Goal: Information Seeking & Learning: Learn about a topic

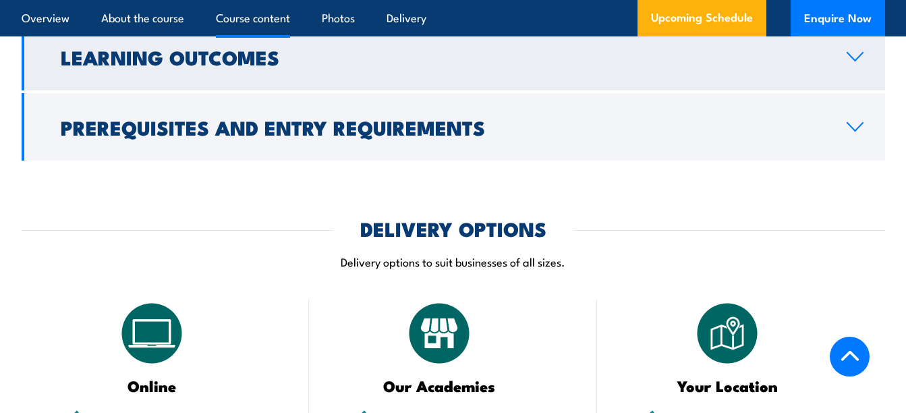
scroll to position [2025, 0]
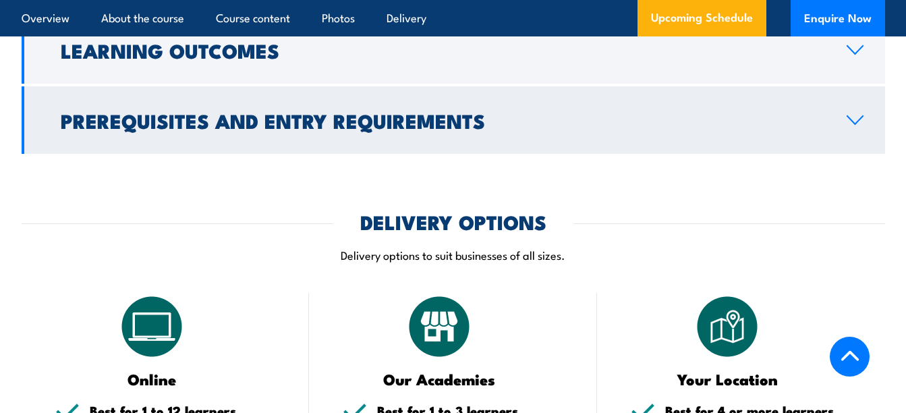
click at [859, 115] on icon at bounding box center [855, 120] width 18 height 11
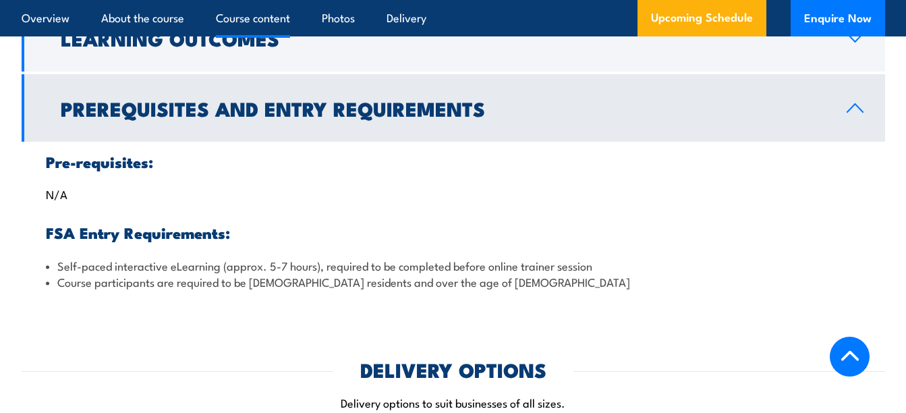
scroll to position [1560, 0]
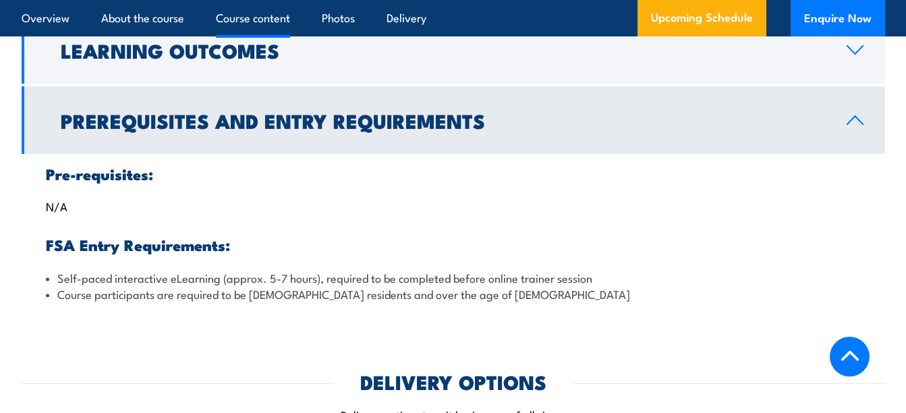
click at [859, 115] on icon at bounding box center [855, 120] width 18 height 11
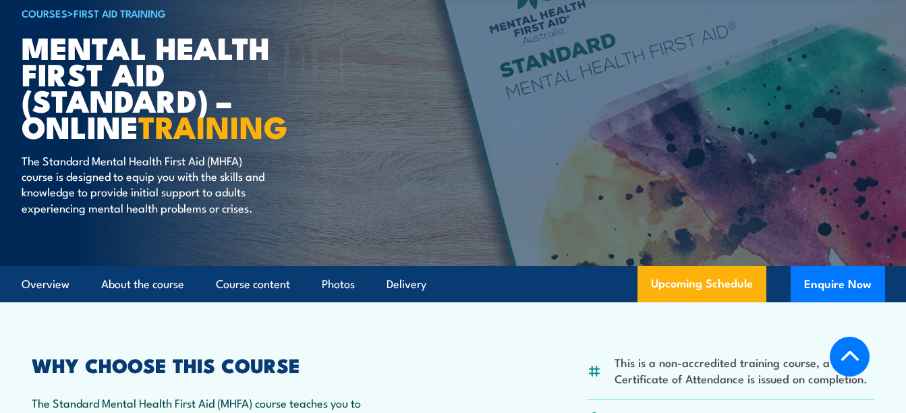
scroll to position [0, 0]
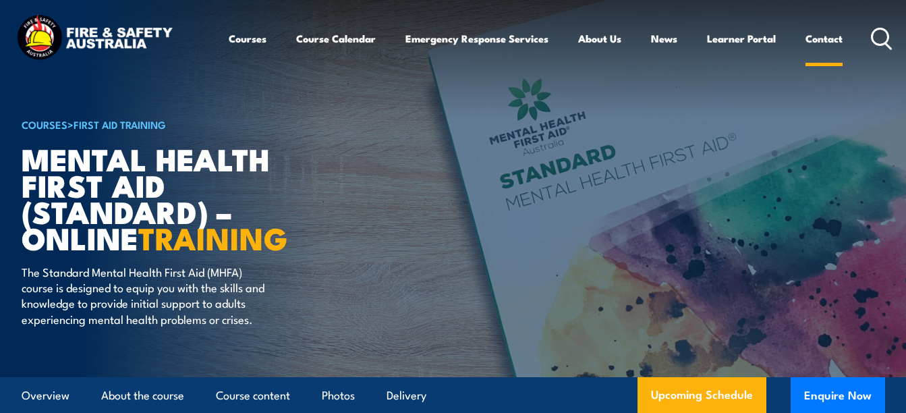
click at [816, 39] on link "Contact" at bounding box center [824, 38] width 37 height 32
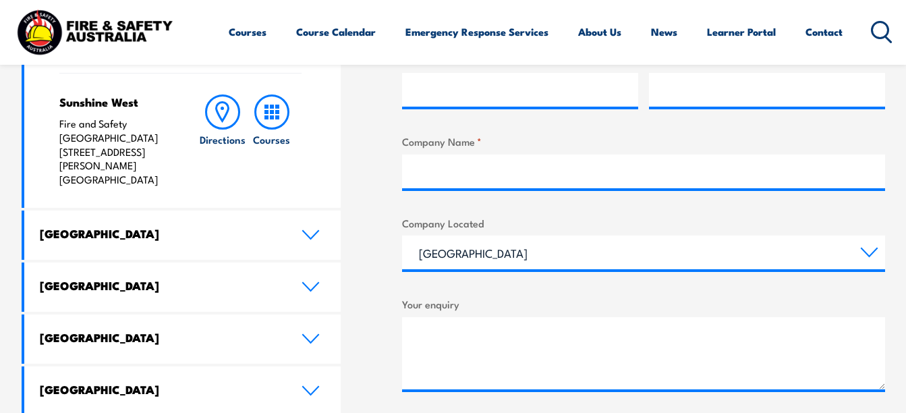
scroll to position [607, 0]
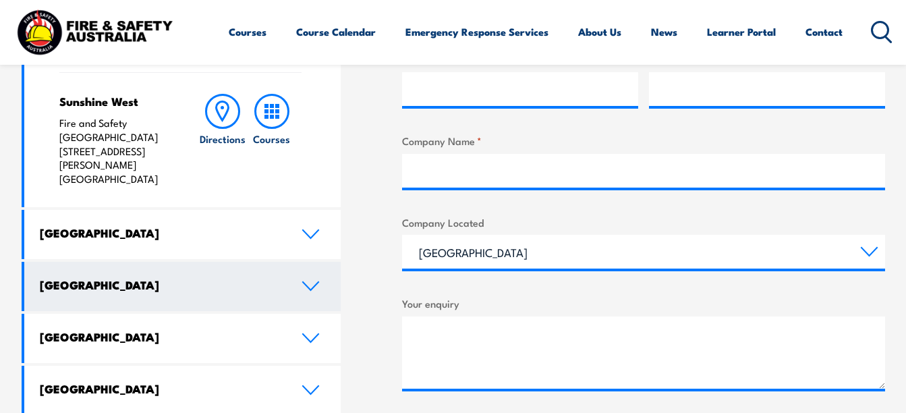
click at [300, 262] on link "[GEOGRAPHIC_DATA]" at bounding box center [182, 286] width 317 height 49
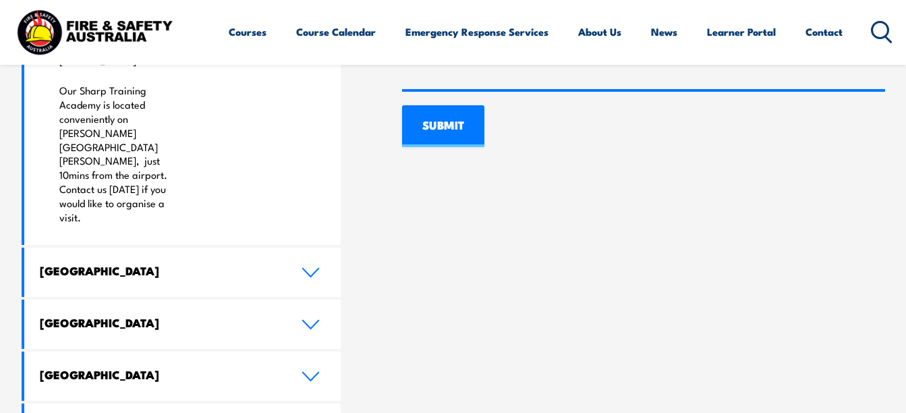
scroll to position [1012, 0]
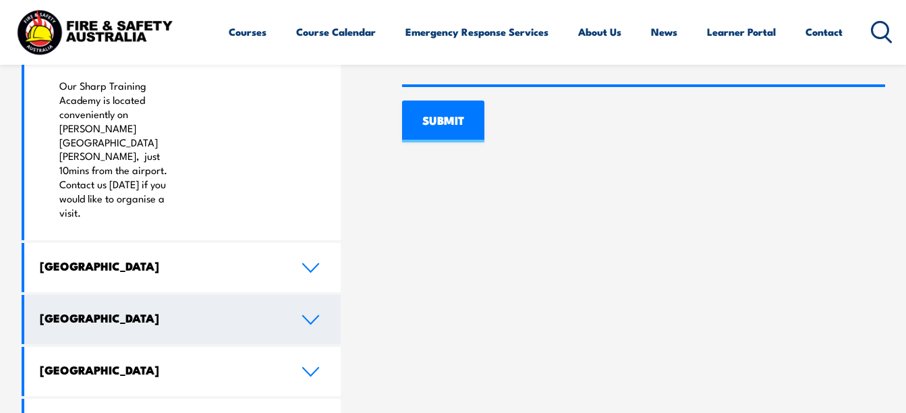
click at [309, 295] on link "[GEOGRAPHIC_DATA]" at bounding box center [182, 319] width 317 height 49
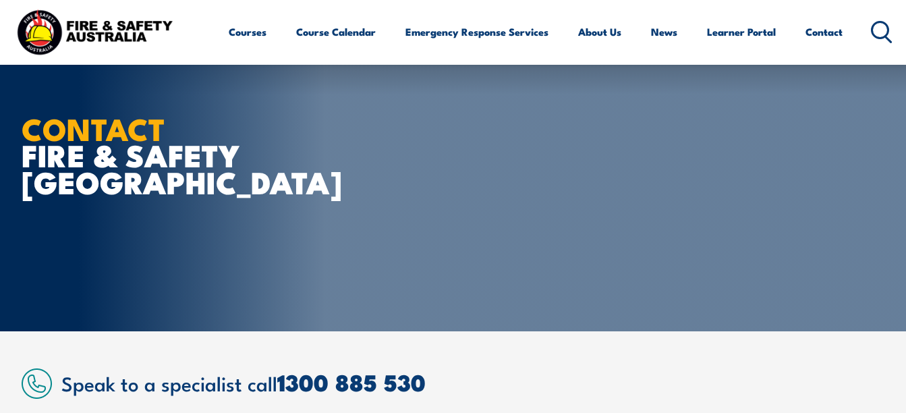
scroll to position [0, 0]
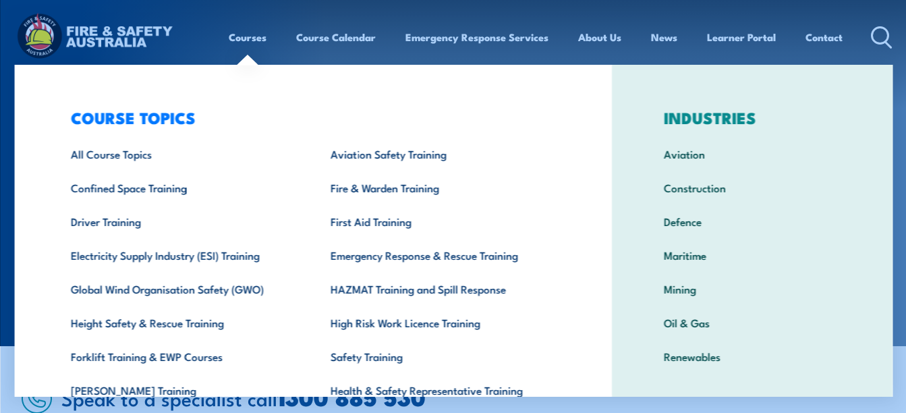
click at [238, 38] on link "Courses" at bounding box center [248, 37] width 38 height 32
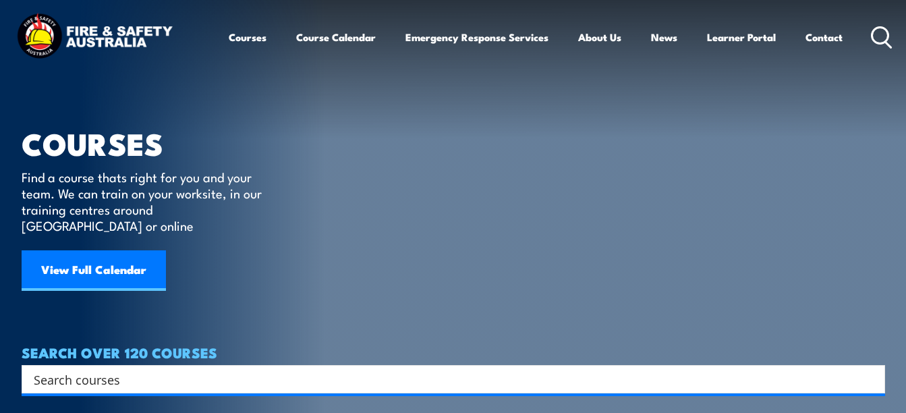
click at [92, 39] on img at bounding box center [94, 37] width 162 height 53
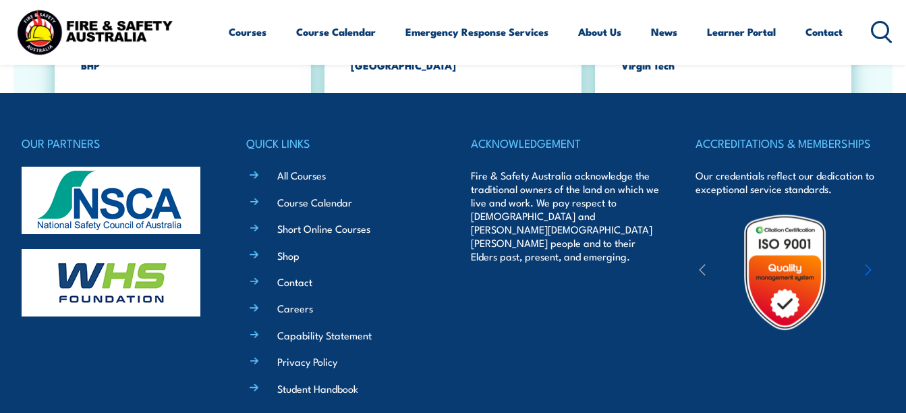
scroll to position [2357, 0]
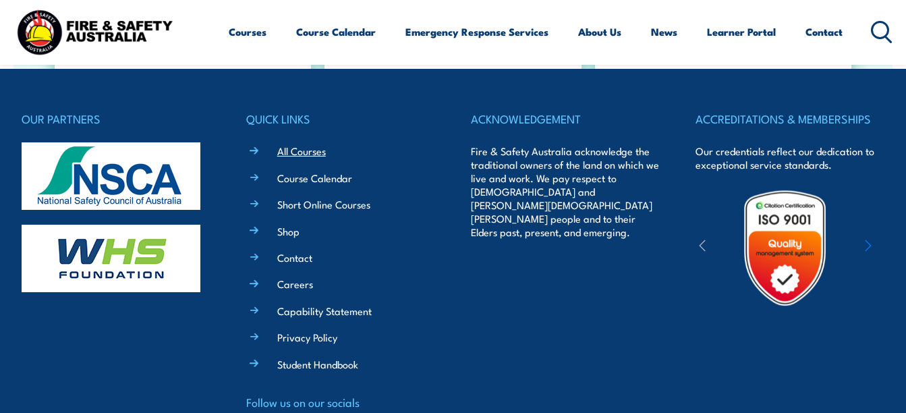
click at [284, 144] on link "All Courses" at bounding box center [301, 151] width 49 height 14
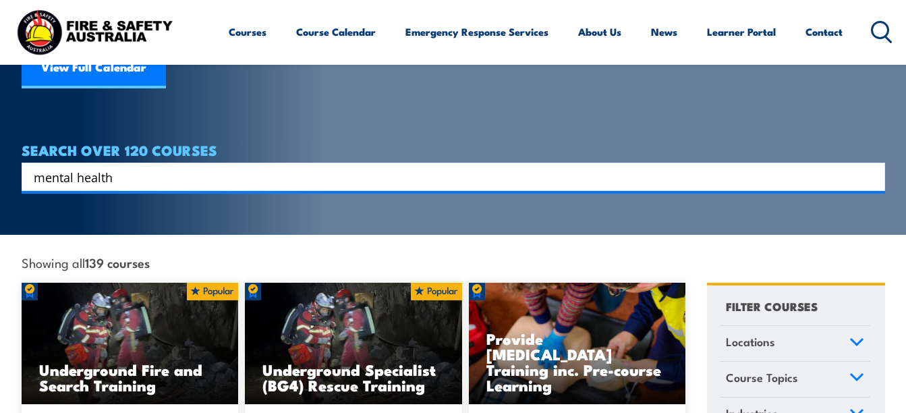
click at [167, 167] on input "mental health" at bounding box center [445, 177] width 822 height 20
